Goal: Navigation & Orientation: Understand site structure

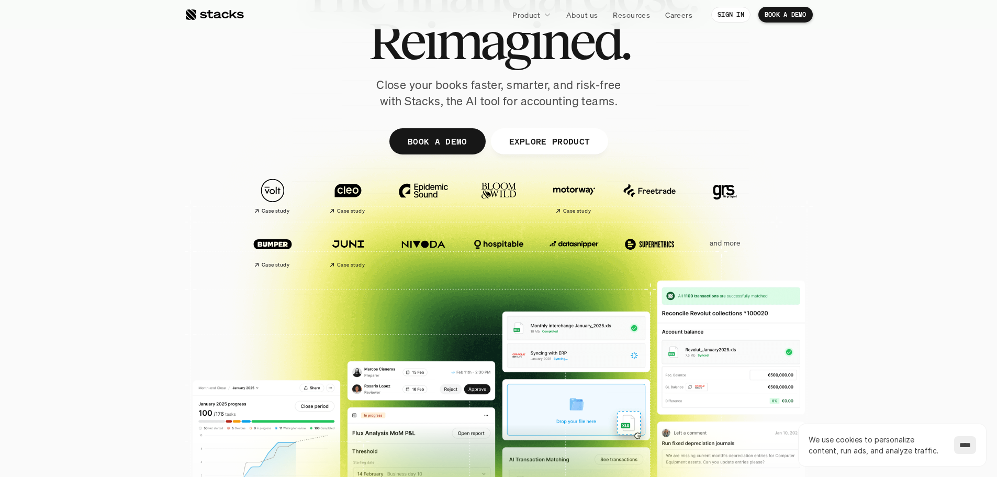
scroll to position [105, 0]
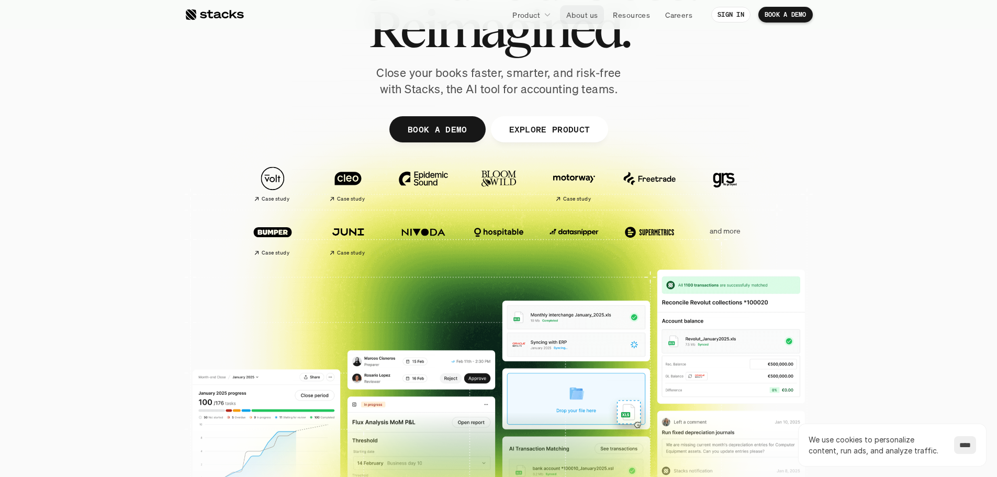
click at [577, 11] on p "About us" at bounding box center [582, 14] width 31 height 11
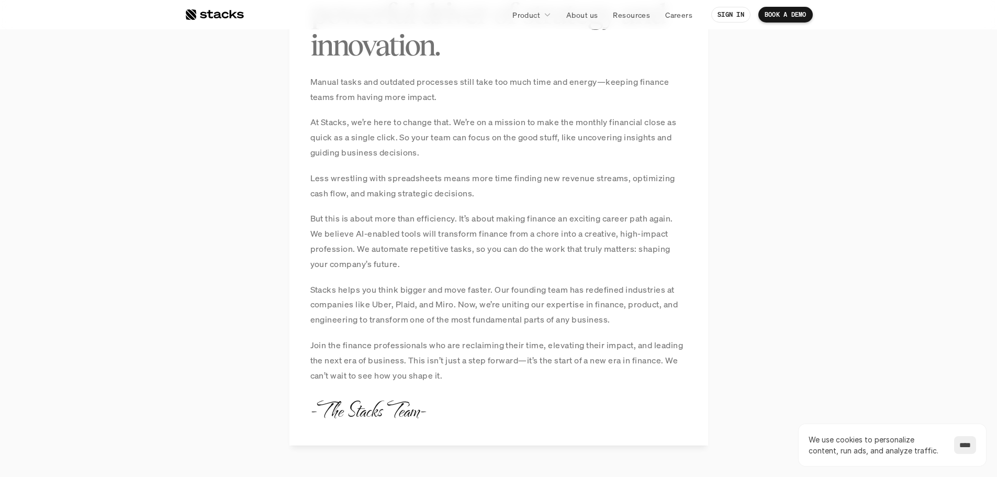
scroll to position [733, 0]
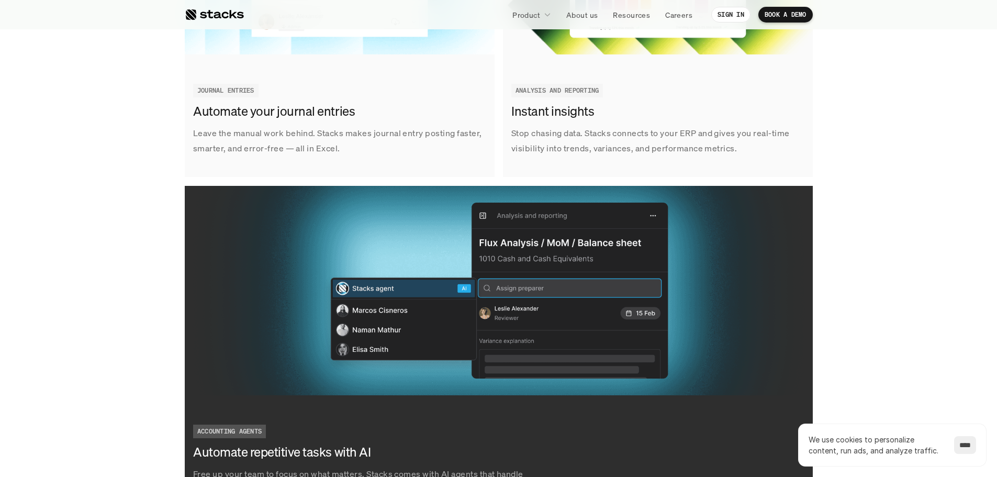
scroll to position [1780, 0]
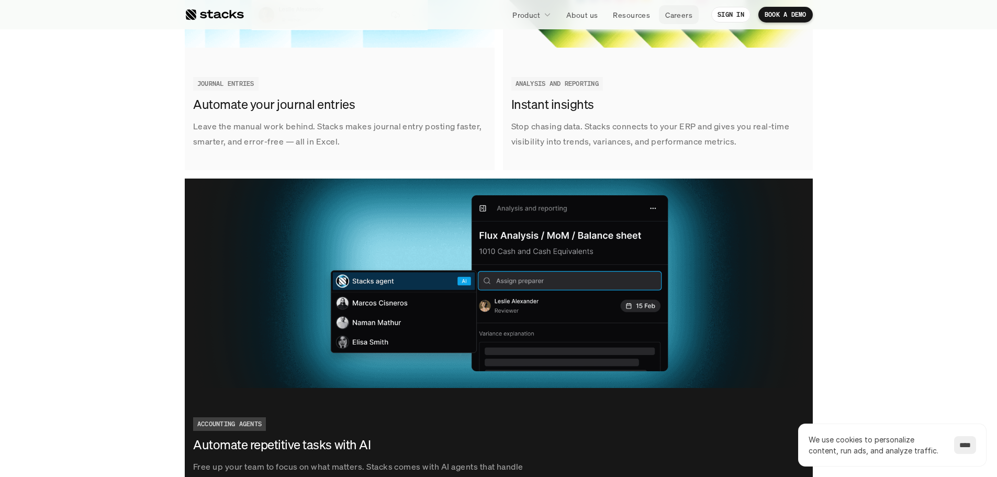
click at [672, 16] on p "Careers" at bounding box center [678, 14] width 27 height 11
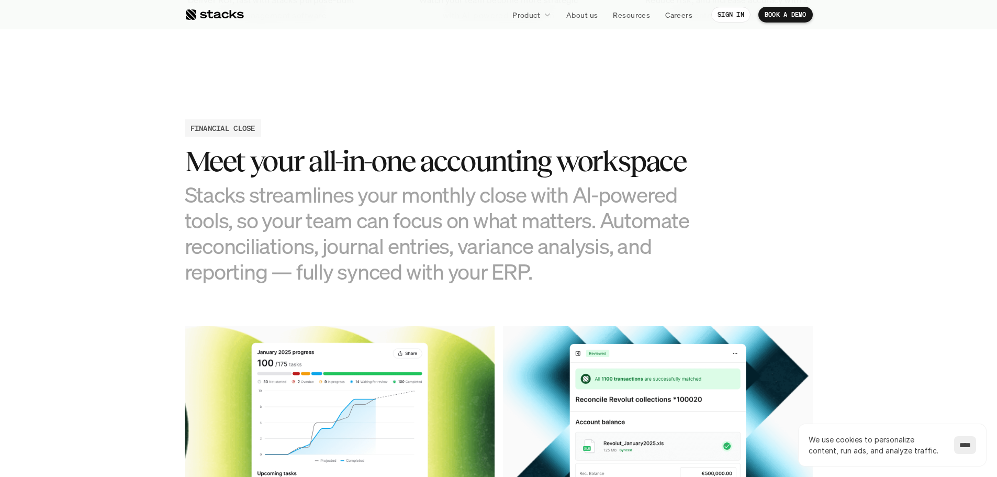
scroll to position [942, 0]
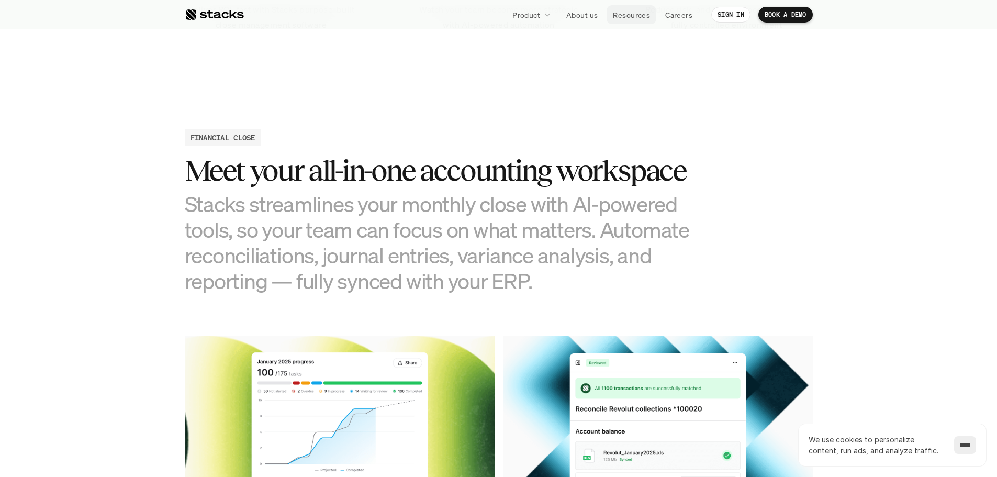
click at [629, 18] on p "Resources" at bounding box center [631, 14] width 37 height 11
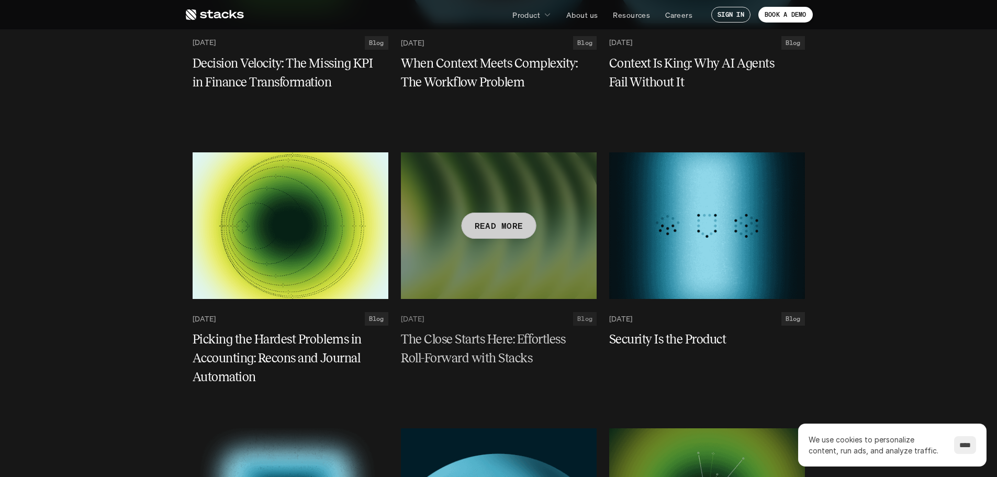
scroll to position [367, 0]
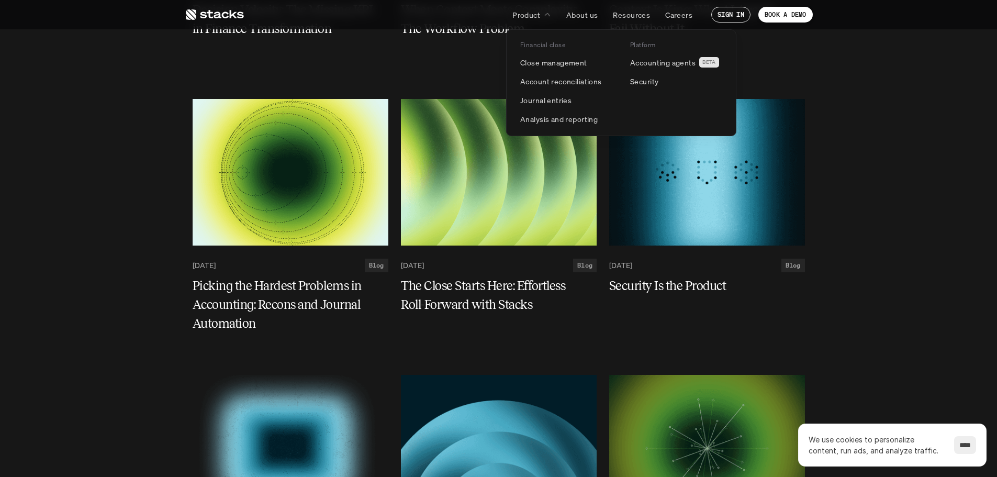
click at [591, 19] on div at bounding box center [621, 70] width 230 height 131
click at [591, 14] on div at bounding box center [621, 70] width 230 height 131
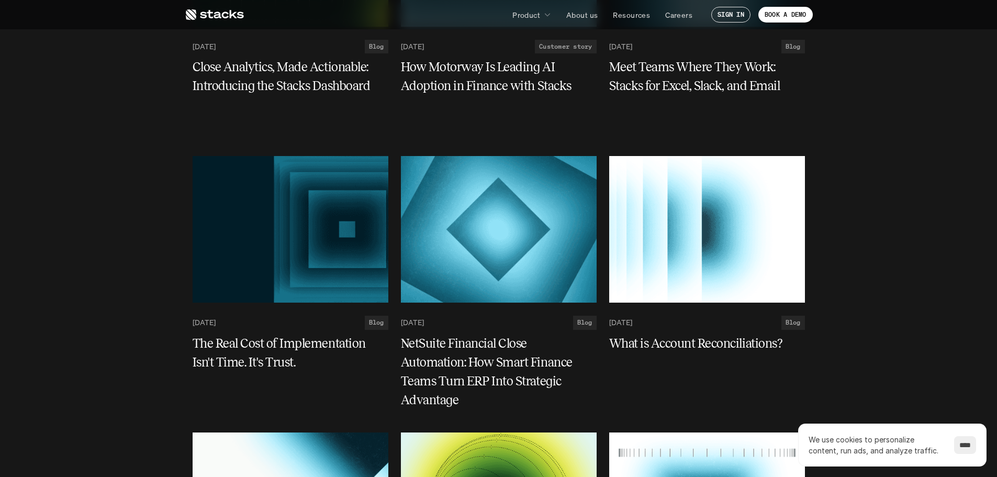
scroll to position [1990, 0]
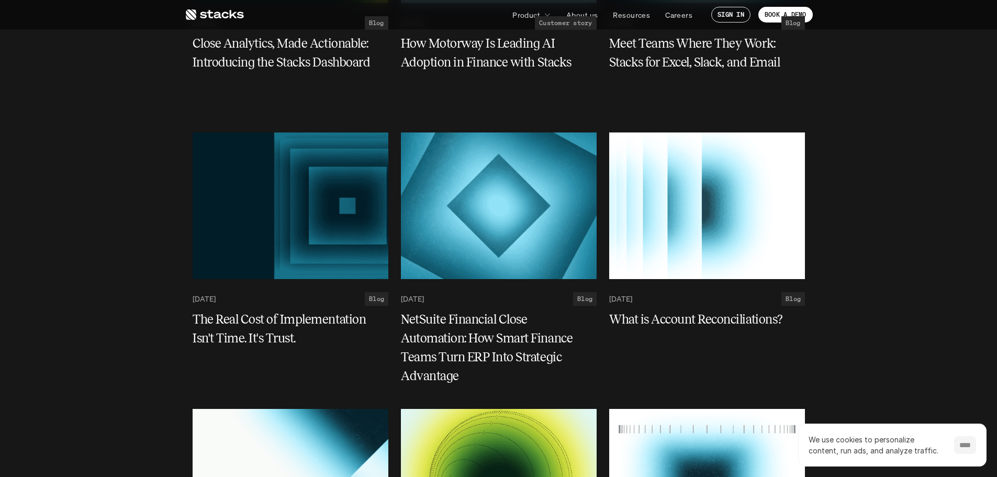
click at [966, 451] on input "****" at bounding box center [966, 445] width 22 height 18
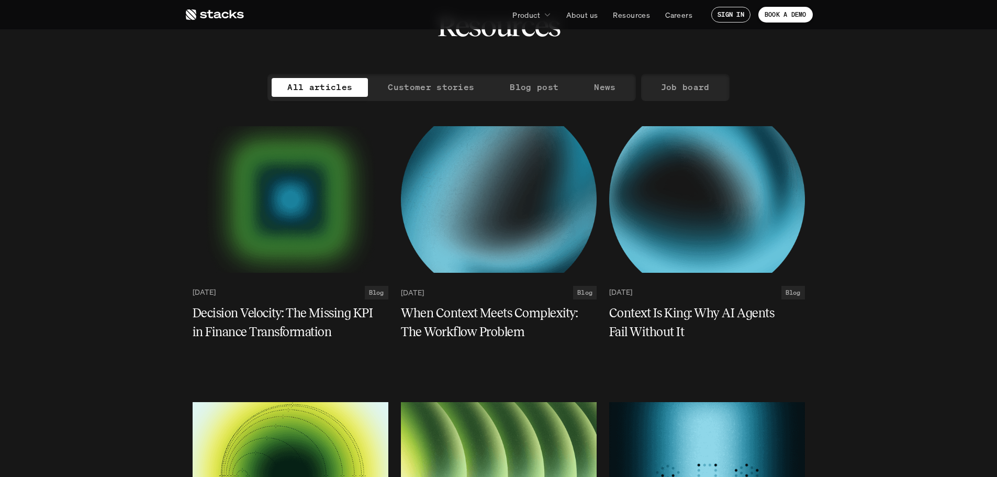
scroll to position [0, 0]
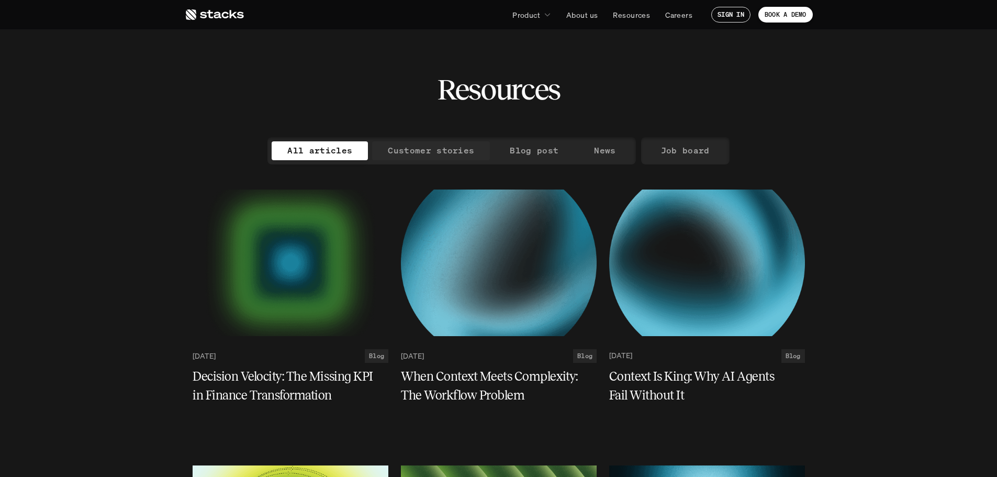
click at [439, 151] on p "Customer stories" at bounding box center [431, 150] width 86 height 15
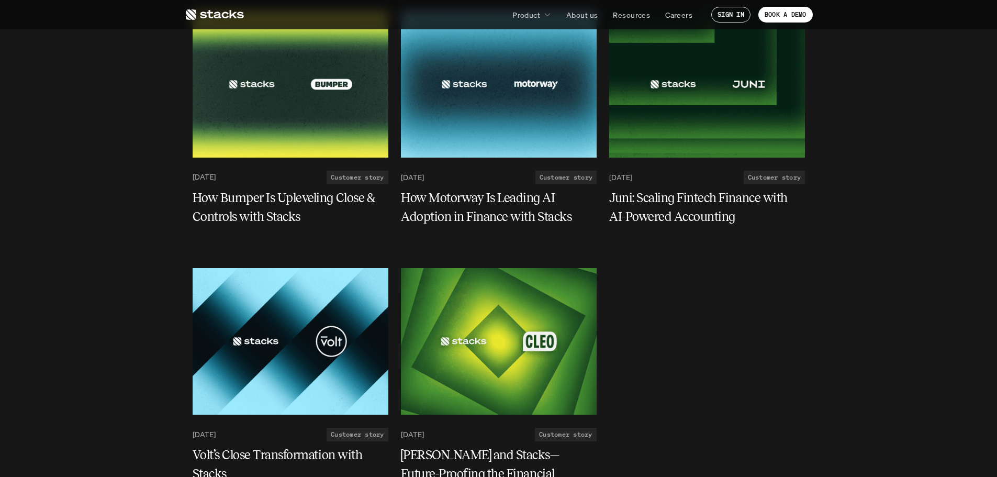
scroll to position [157, 0]
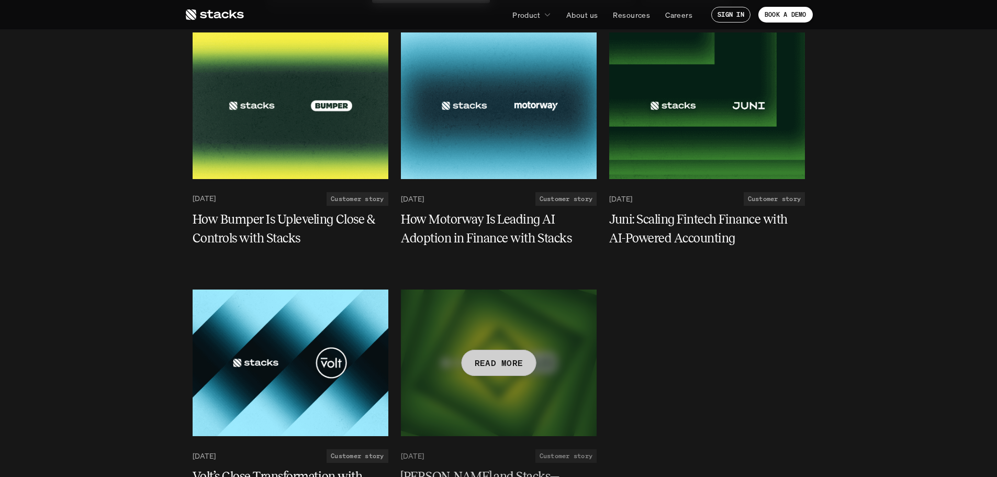
click at [495, 376] on div at bounding box center [499, 363] width 196 height 147
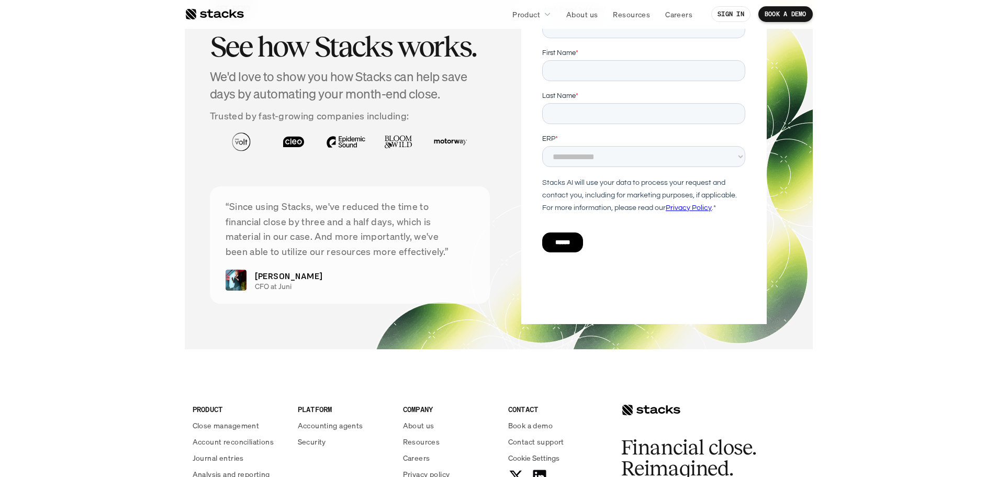
scroll to position [1623, 0]
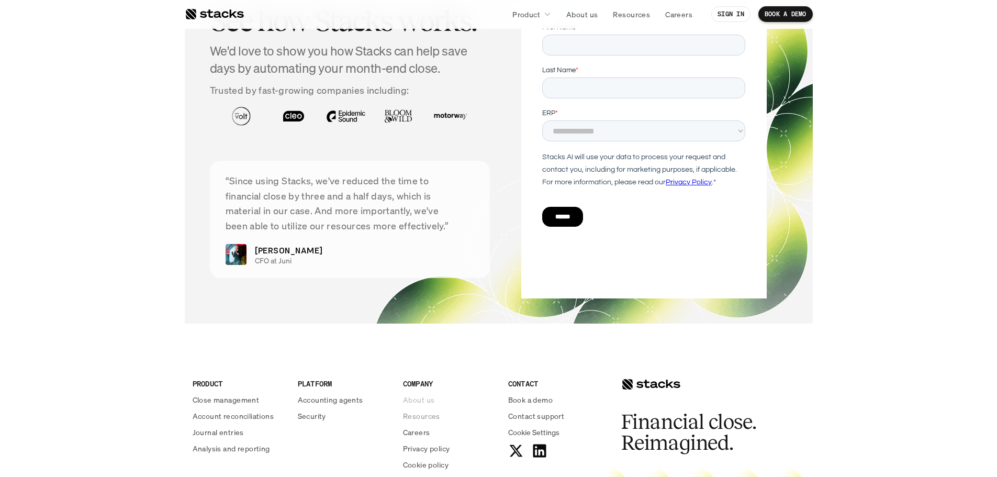
click at [424, 394] on p "About us" at bounding box center [418, 399] width 31 height 11
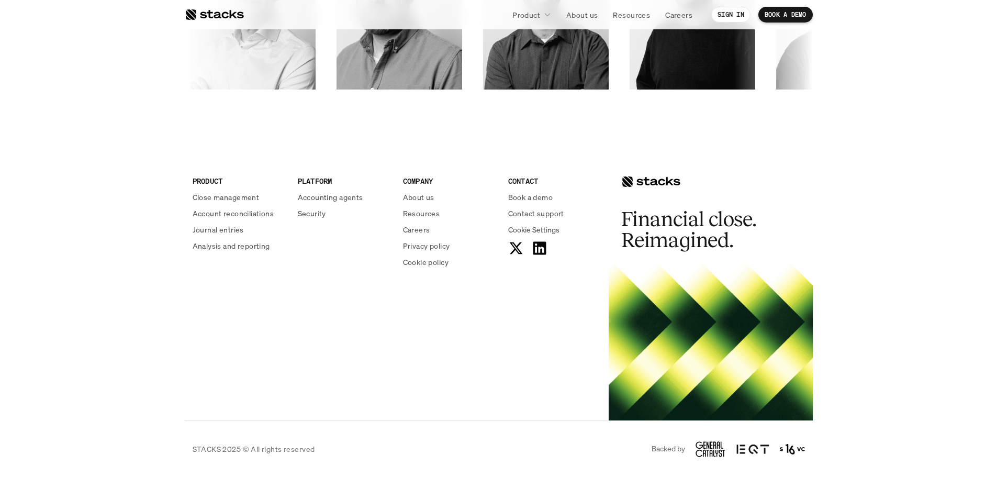
scroll to position [1806, 0]
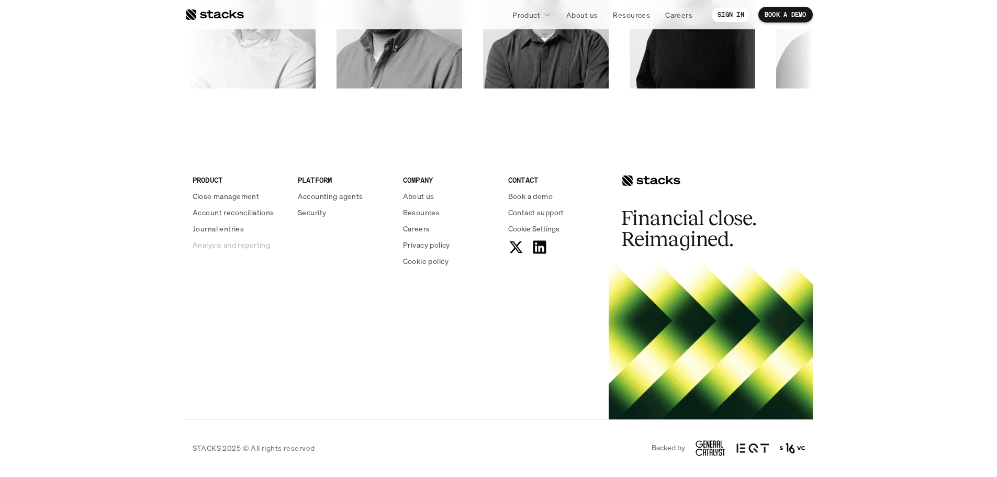
click at [230, 243] on p "Analysis and reporting" at bounding box center [231, 244] width 77 height 11
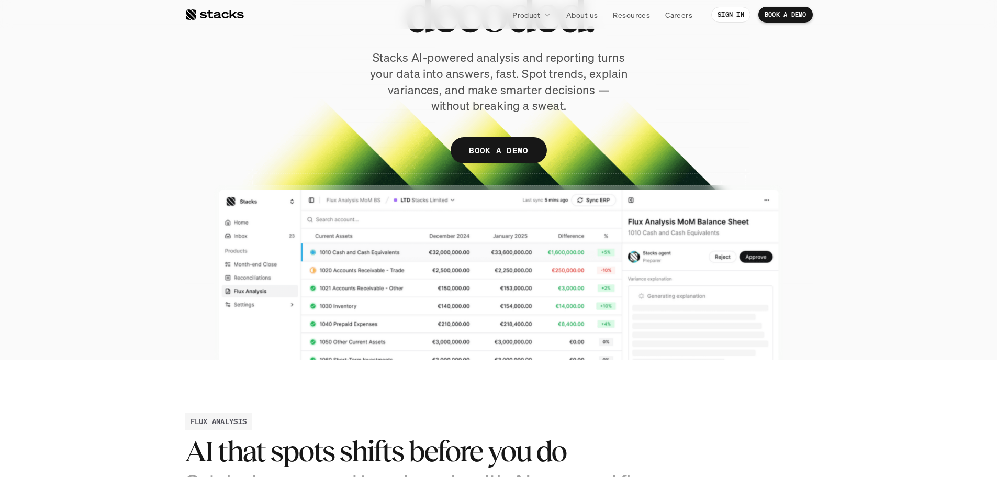
scroll to position [209, 0]
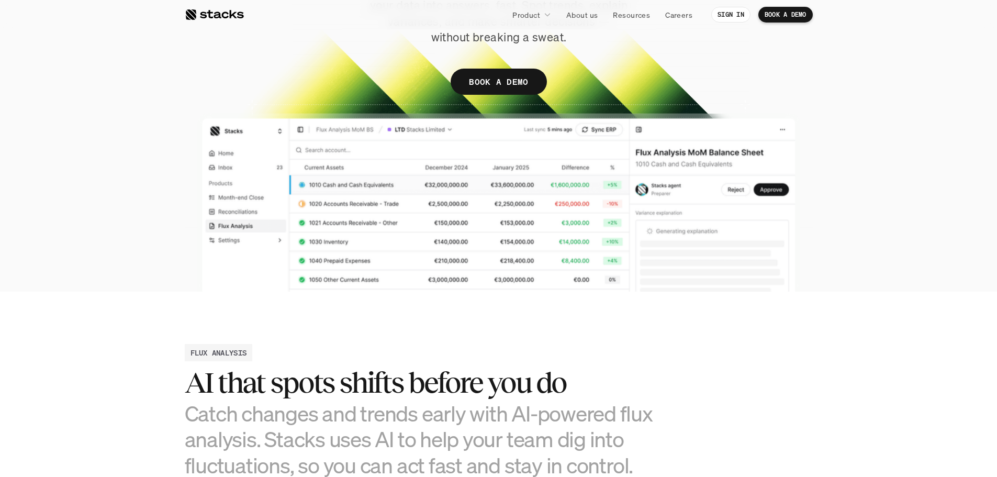
click at [553, 212] on div at bounding box center [499, 61] width 628 height 459
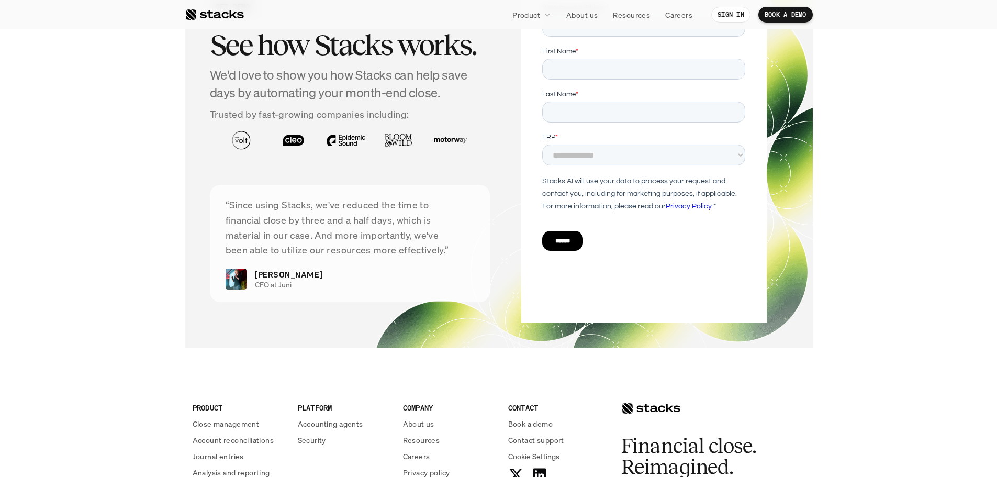
scroll to position [2513, 0]
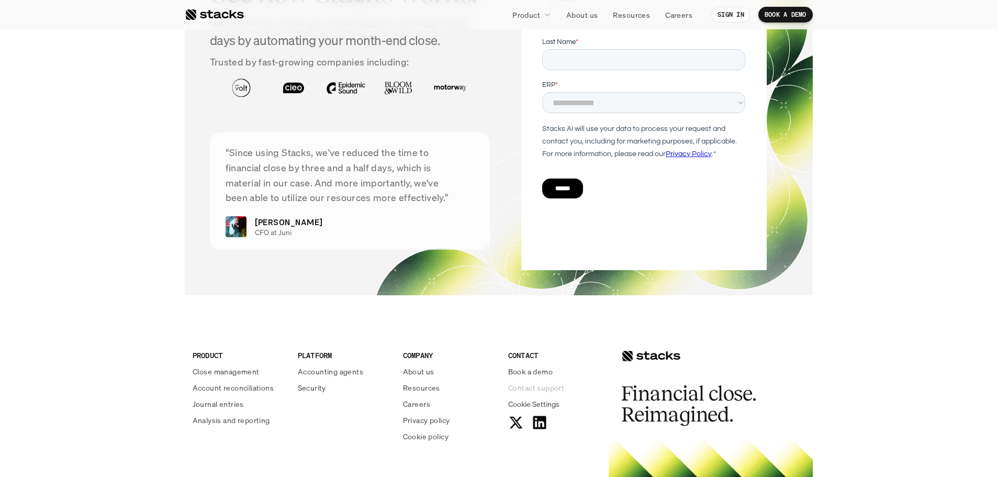
click at [530, 393] on p "Contact support" at bounding box center [536, 387] width 56 height 11
click at [323, 377] on p "Accounting agents" at bounding box center [330, 371] width 65 height 11
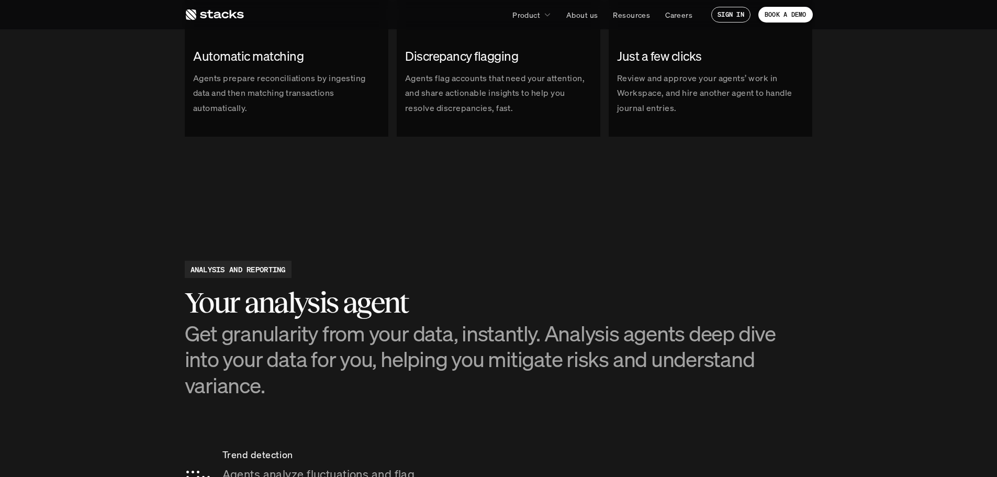
scroll to position [1414, 0]
